Goal: Find specific page/section: Find specific page/section

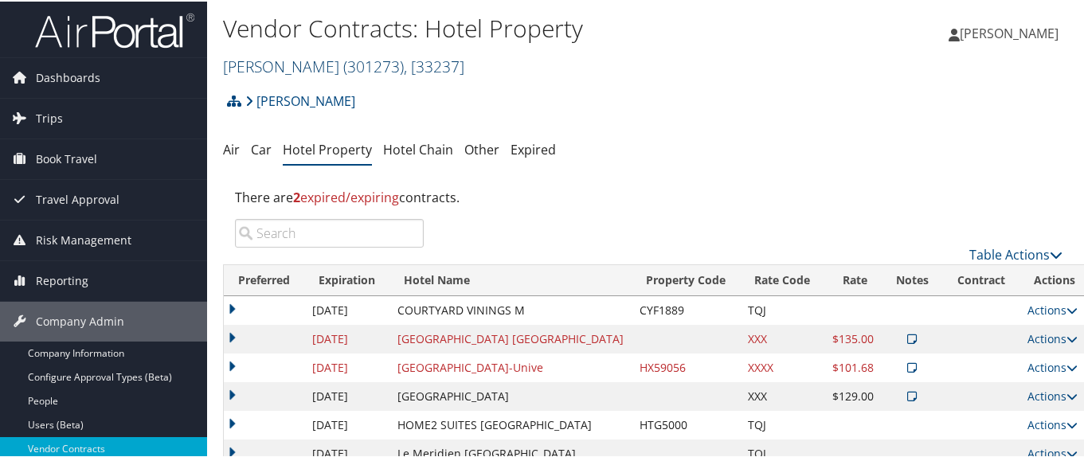
click at [271, 64] on link "Traeger ( 301273 ) , [ 33237 ]" at bounding box center [343, 64] width 241 height 21
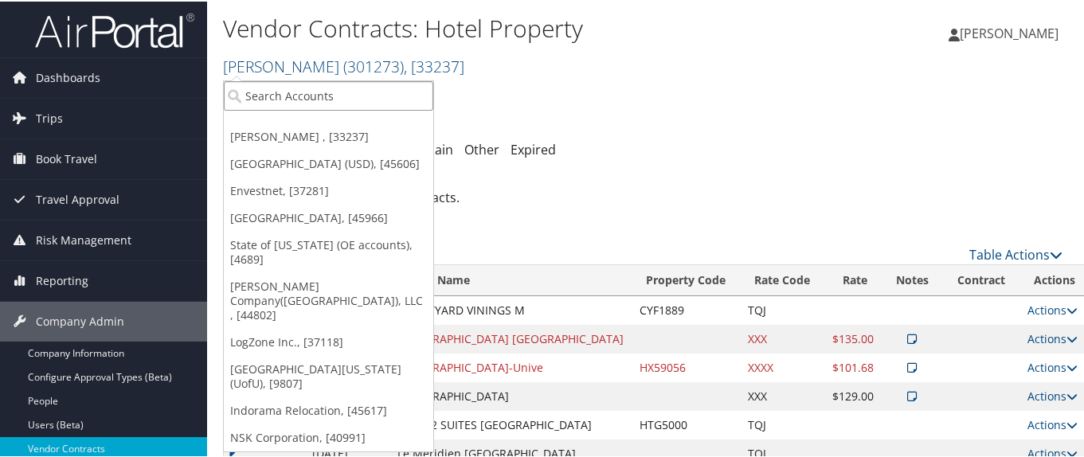
click at [288, 91] on input "search" at bounding box center [328, 94] width 209 height 29
type input "4954"
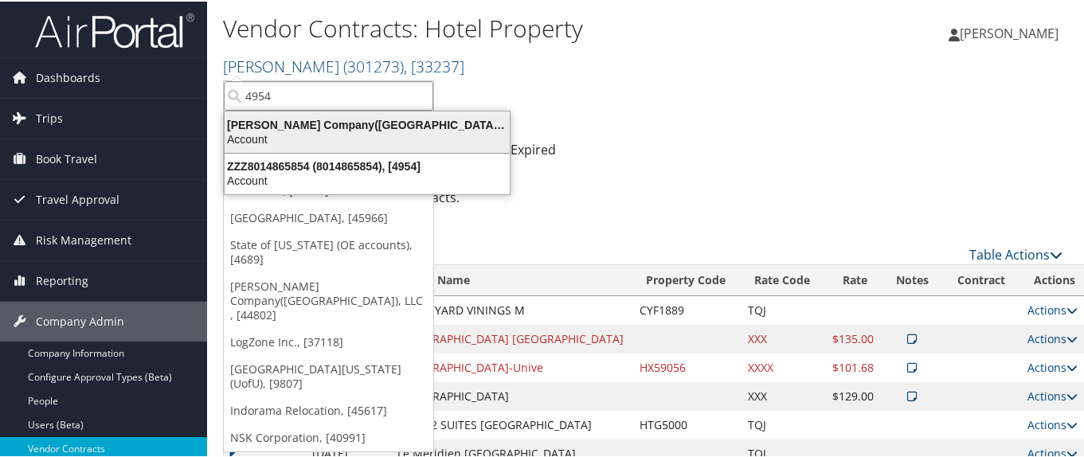
click at [317, 128] on div "Nielsen Company(US), LLC (4954), [44802]" at bounding box center [367, 123] width 304 height 14
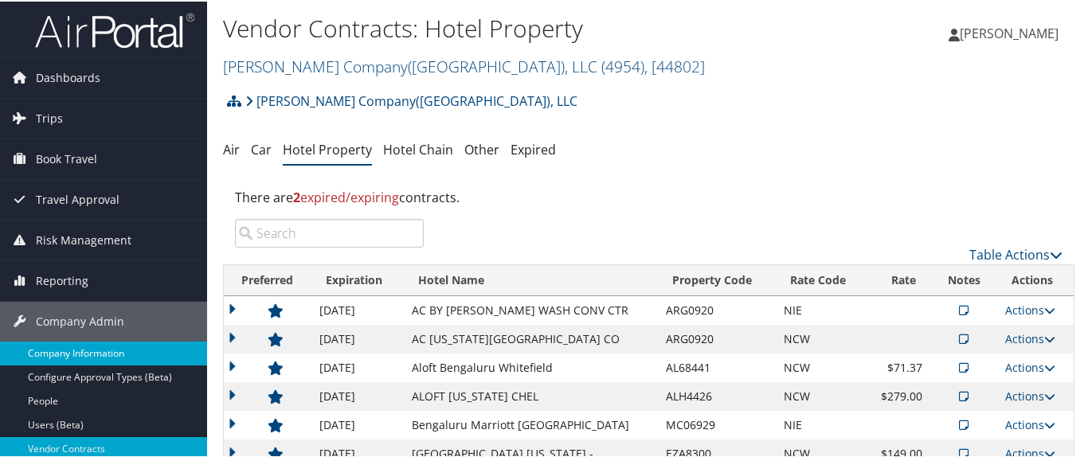
click at [108, 346] on link "Company Information" at bounding box center [103, 352] width 207 height 24
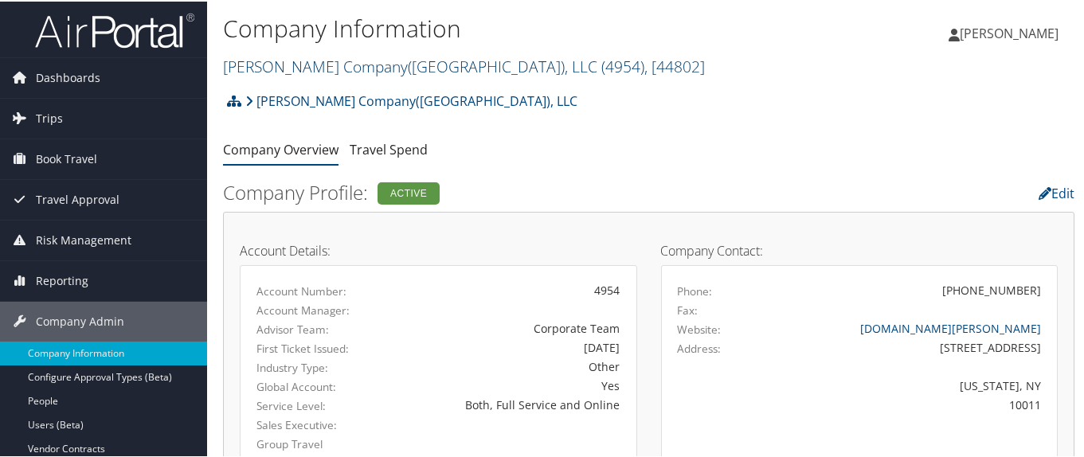
click at [299, 64] on link "Nielsen Company(US), LLC ( 4954 ) , [ 44802 ]" at bounding box center [464, 64] width 482 height 21
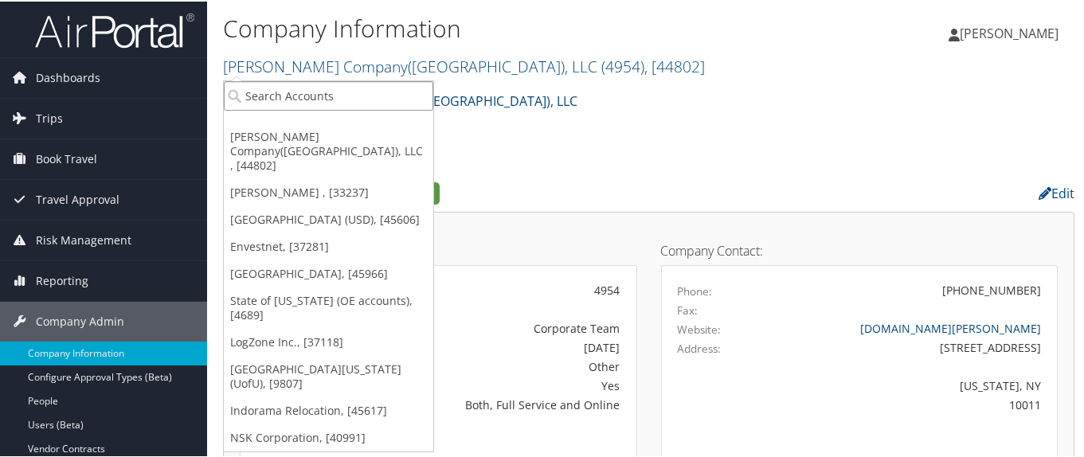
click at [312, 96] on input "search" at bounding box center [328, 94] width 209 height 29
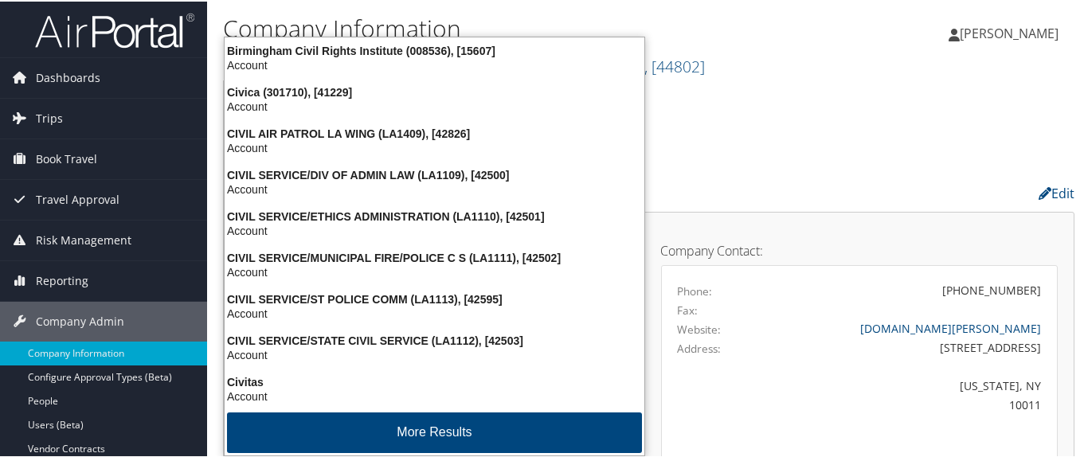
type input "civica"
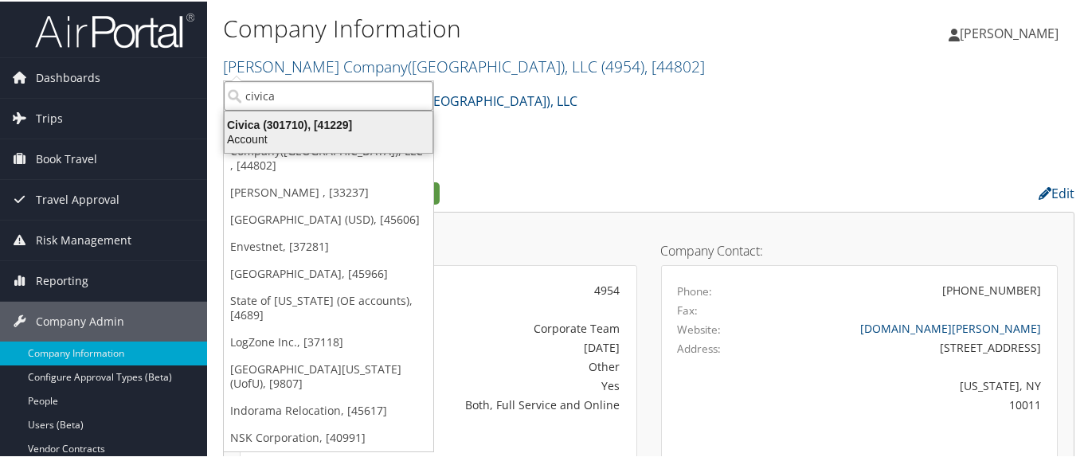
click at [276, 136] on div "Account" at bounding box center [328, 138] width 227 height 14
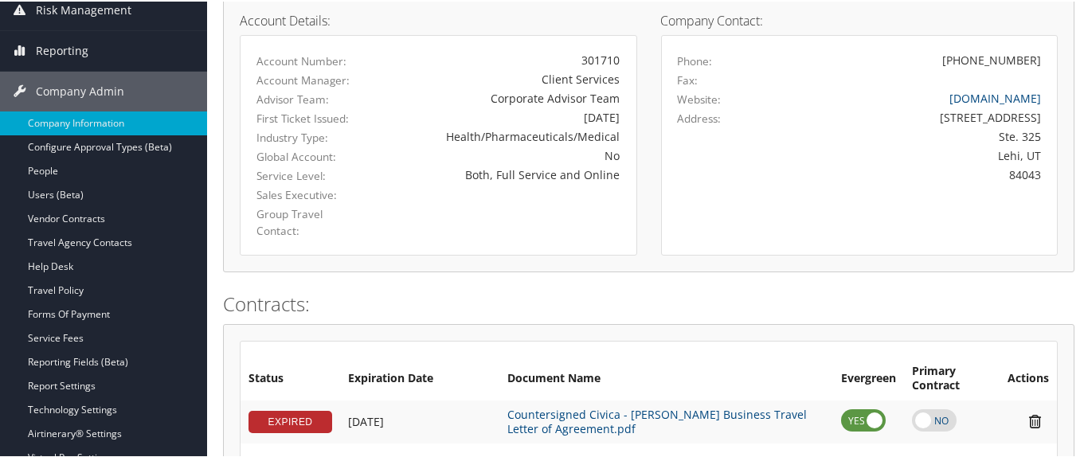
scroll to position [239, 0]
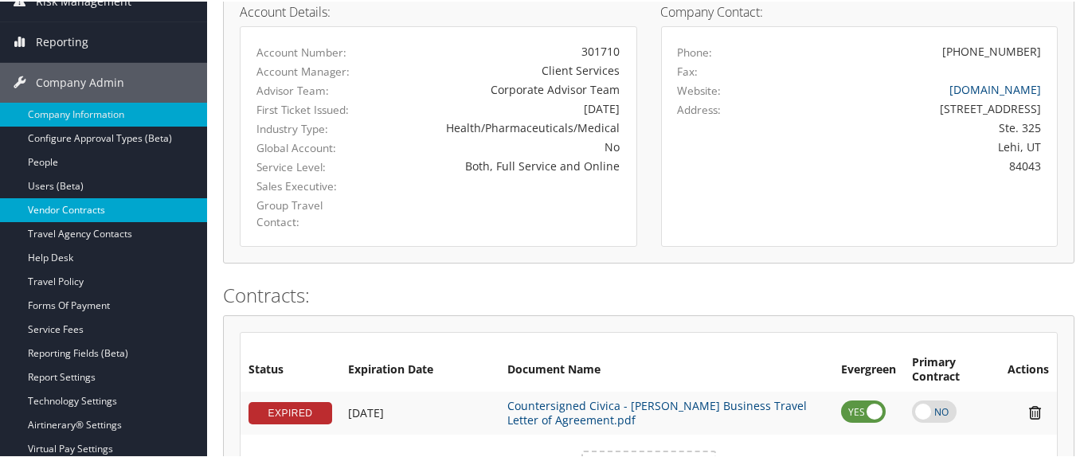
click at [155, 203] on link "Vendor Contracts" at bounding box center [103, 209] width 207 height 24
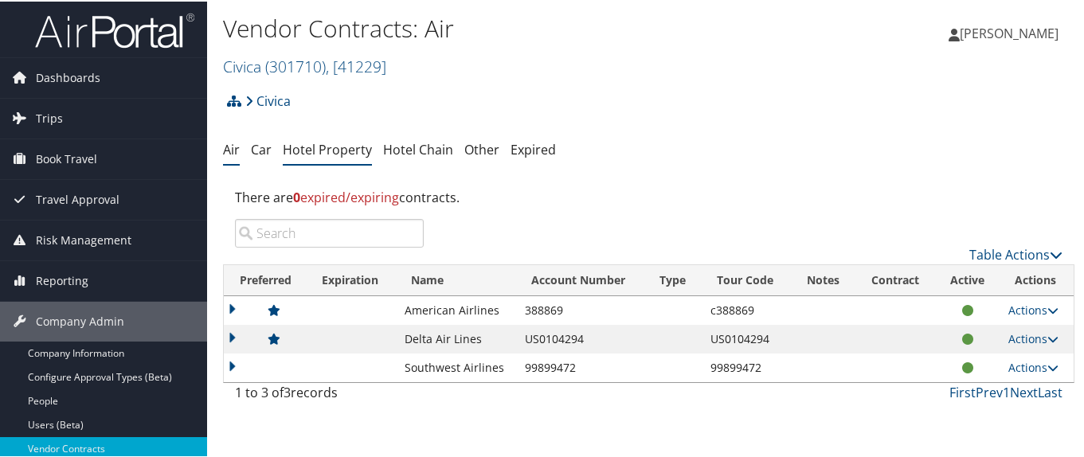
click at [333, 152] on link "Hotel Property" at bounding box center [327, 148] width 89 height 18
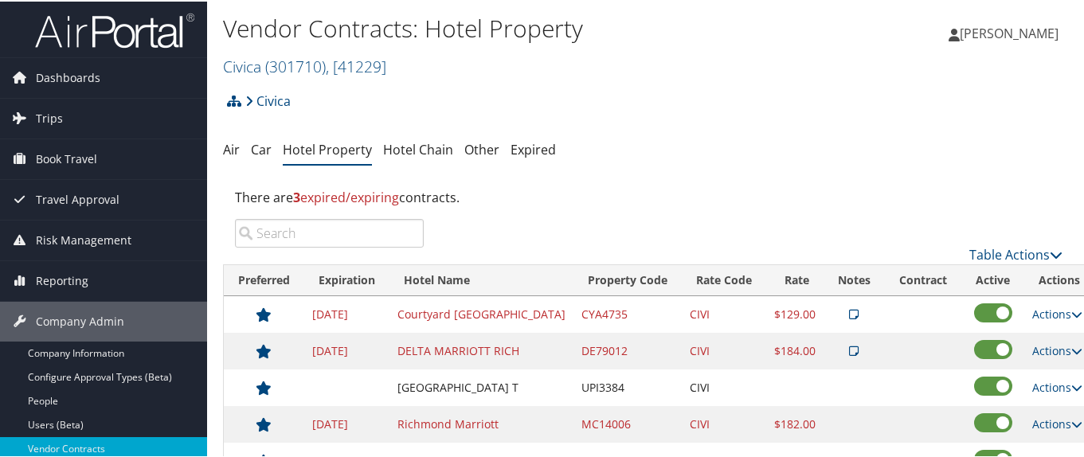
scroll to position [80, 0]
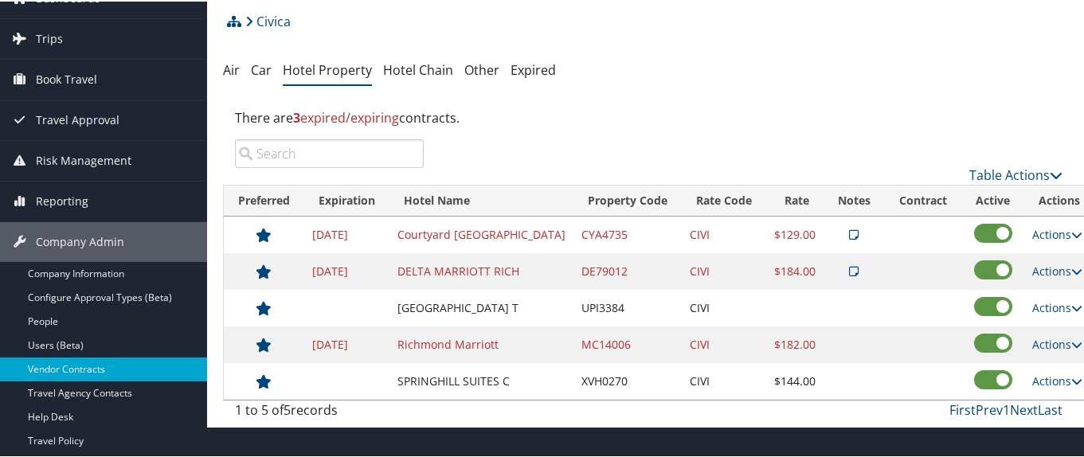
click at [849, 231] on icon at bounding box center [854, 233] width 10 height 11
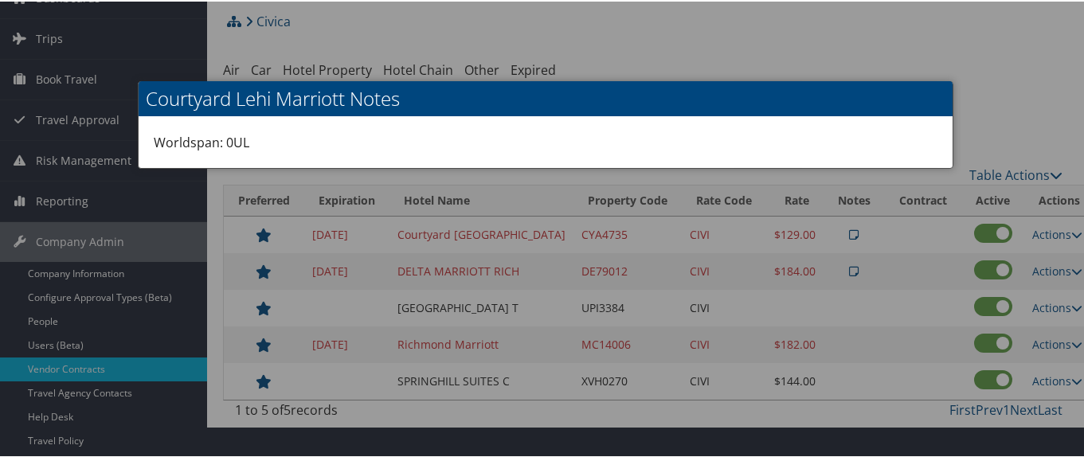
click at [819, 231] on div at bounding box center [545, 228] width 1090 height 457
